Goal: Task Accomplishment & Management: Use online tool/utility

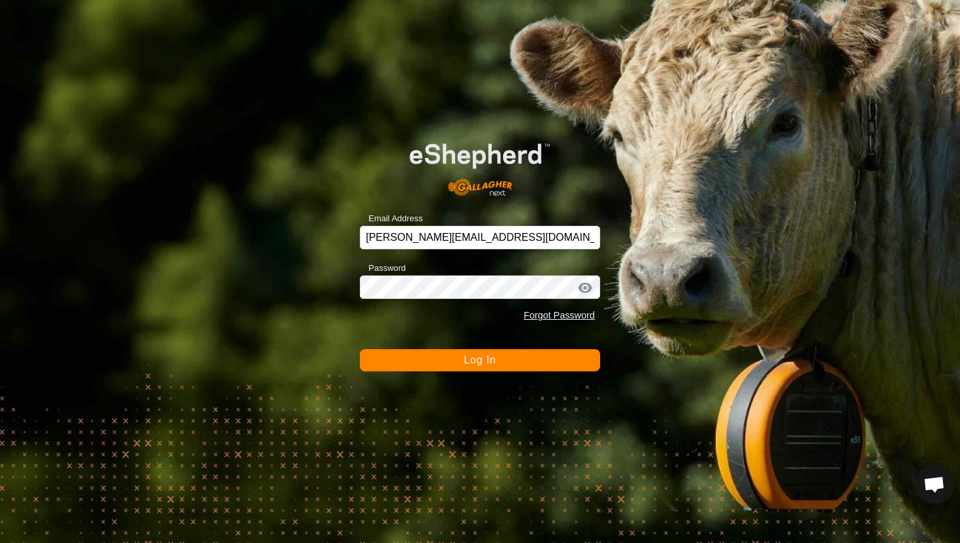
click at [482, 359] on span "Log In" at bounding box center [480, 360] width 32 height 11
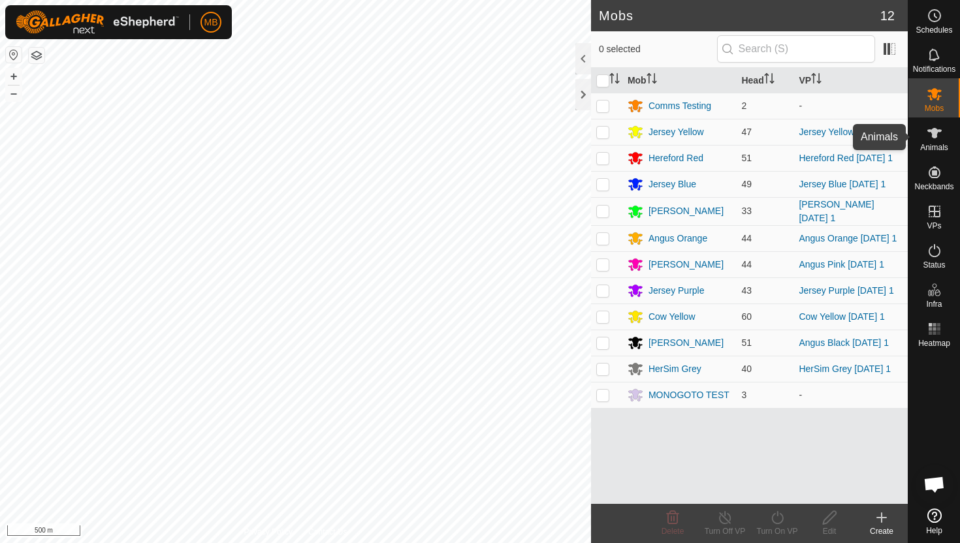
click at [932, 133] on icon at bounding box center [935, 133] width 14 height 10
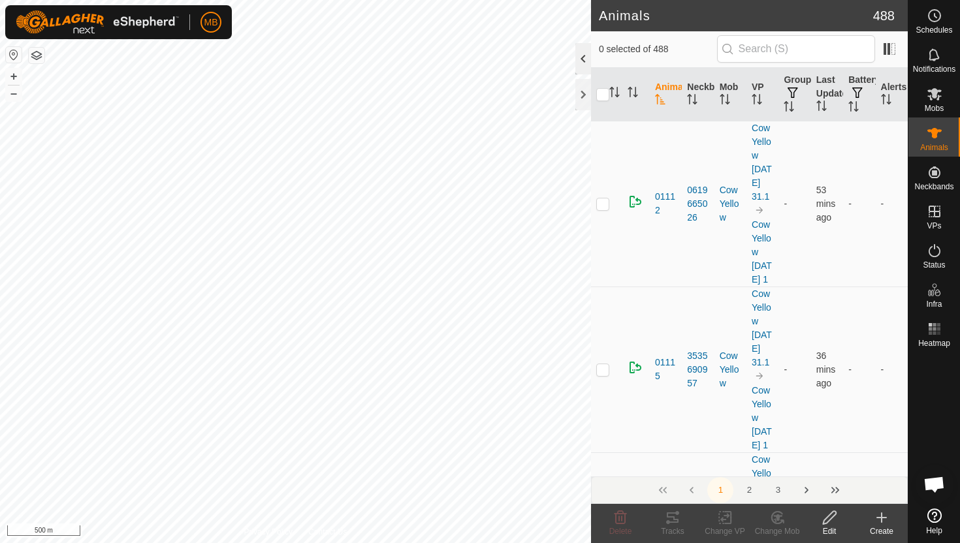
click at [582, 56] on div at bounding box center [583, 58] width 16 height 31
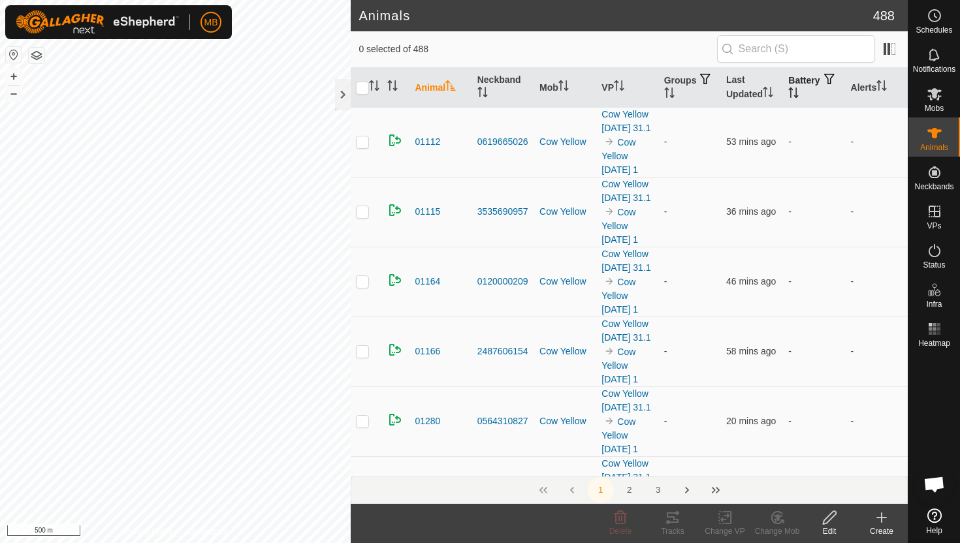
click at [799, 91] on icon "Activate to sort" at bounding box center [793, 93] width 10 height 10
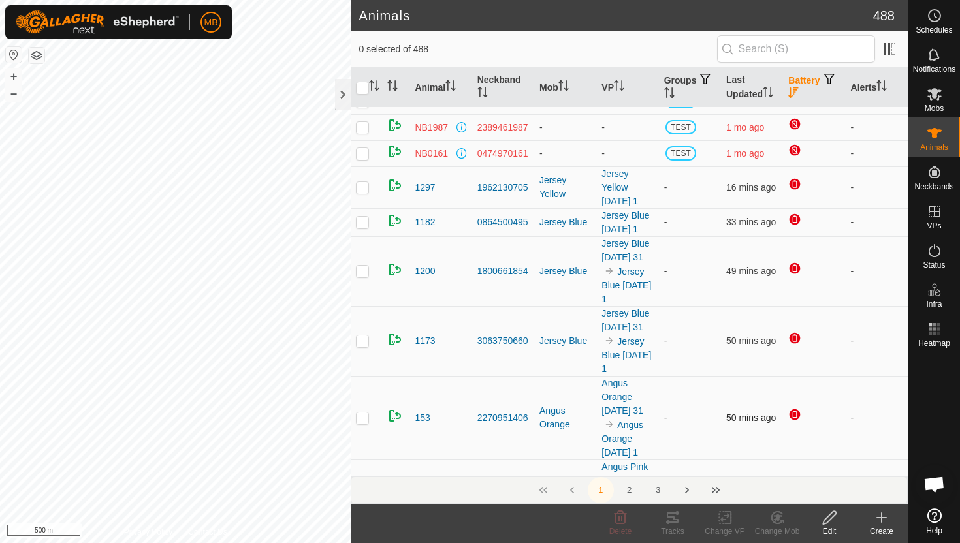
scroll to position [18, 0]
